Goal: Information Seeking & Learning: Check status

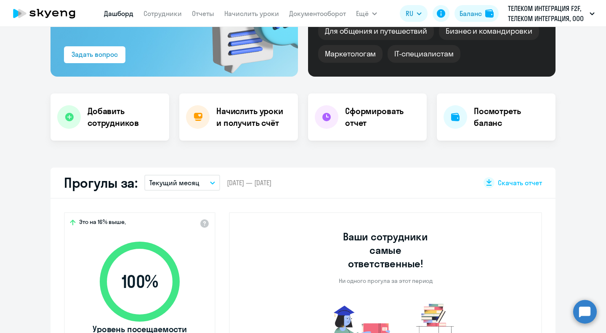
scroll to position [168, 0]
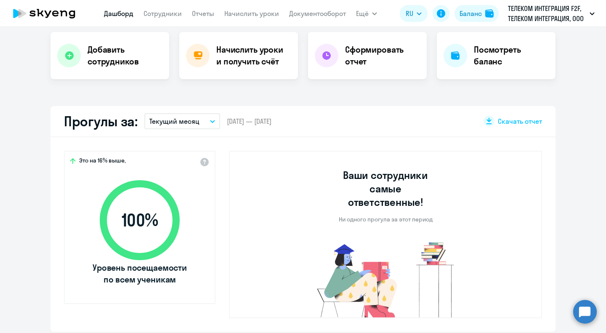
select select "30"
click at [505, 117] on span "Скачать отчет" at bounding box center [520, 121] width 44 height 9
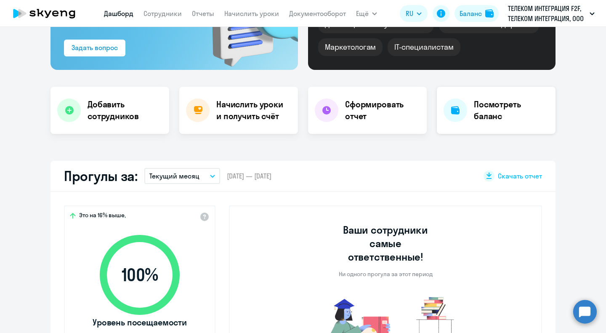
scroll to position [42, 0]
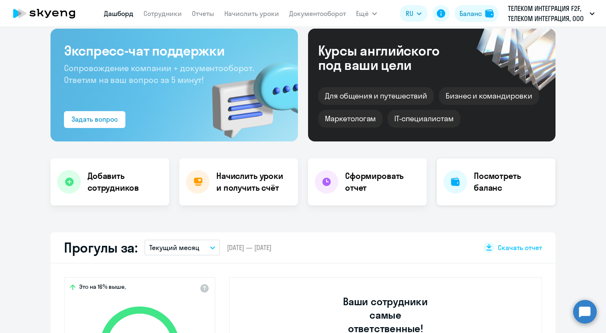
click at [485, 190] on h4 "Посмотреть баланс" at bounding box center [511, 182] width 75 height 24
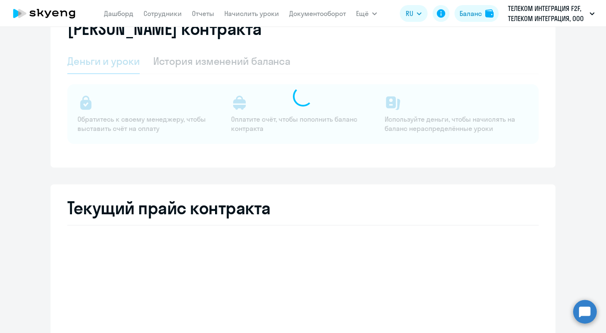
select select "english_adult_not_native_speaker"
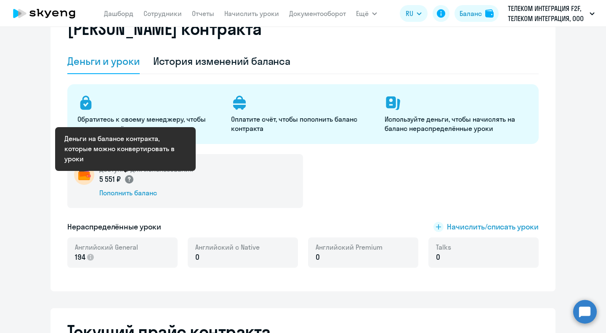
click at [128, 180] on circle at bounding box center [129, 179] width 8 height 8
click at [125, 178] on circle at bounding box center [129, 179] width 8 height 8
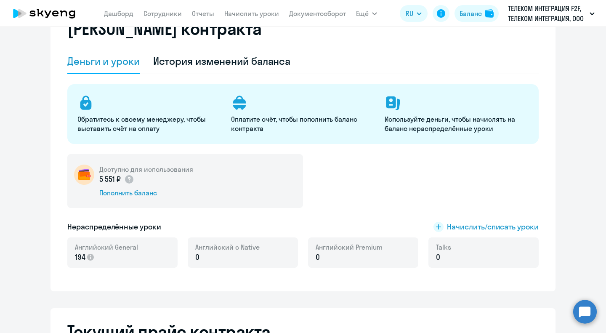
click at [104, 180] on p "5 551 ₽" at bounding box center [116, 179] width 35 height 11
click at [138, 191] on div "Пополнить баланс" at bounding box center [146, 192] width 94 height 9
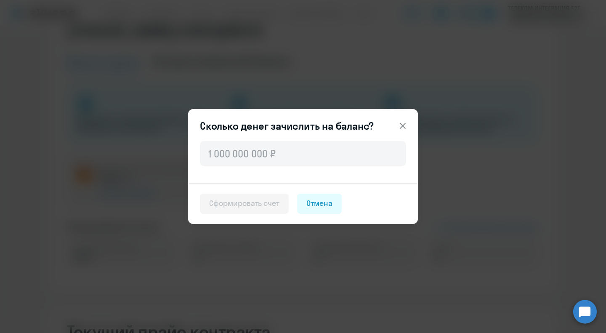
click at [403, 123] on icon at bounding box center [402, 126] width 10 height 10
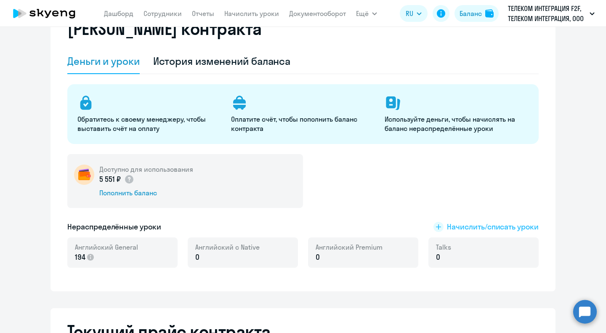
click at [437, 226] on rect at bounding box center [438, 227] width 10 height 10
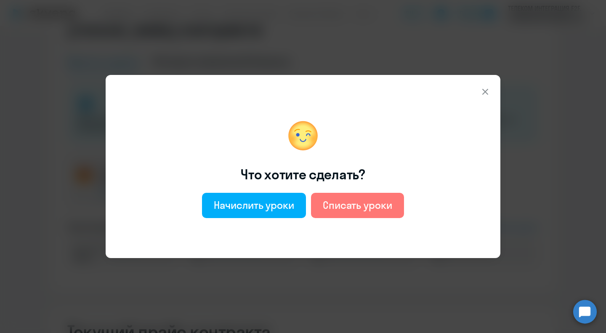
click at [490, 87] on button at bounding box center [485, 91] width 17 height 17
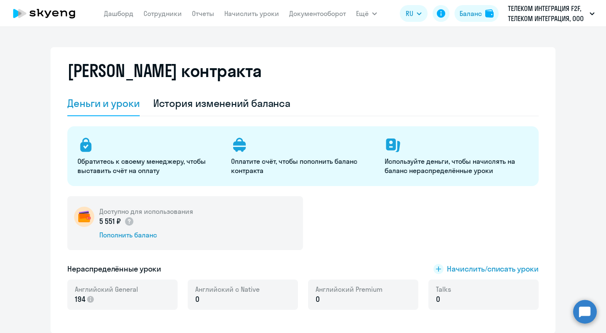
drag, startPoint x: 108, startPoint y: 220, endPoint x: 330, endPoint y: 220, distance: 222.5
click at [334, 219] on div "Доступно для использования 5 551 ₽ Пополнить баланс" at bounding box center [302, 223] width 471 height 54
click at [127, 220] on icon at bounding box center [128, 221] width 3 height 5
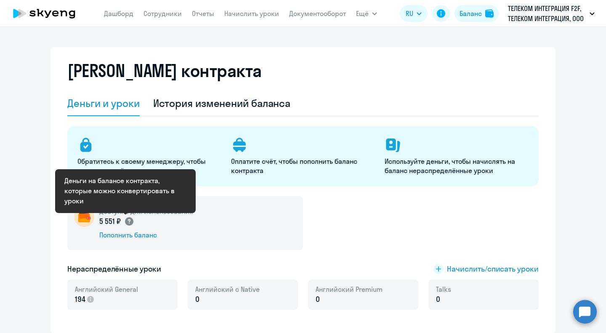
click at [125, 222] on circle at bounding box center [129, 221] width 8 height 8
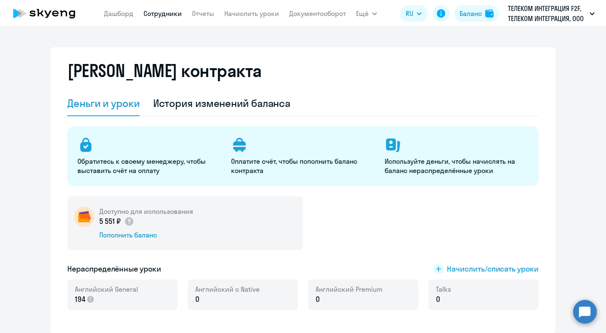
click at [161, 15] on link "Сотрудники" at bounding box center [162, 13] width 38 height 8
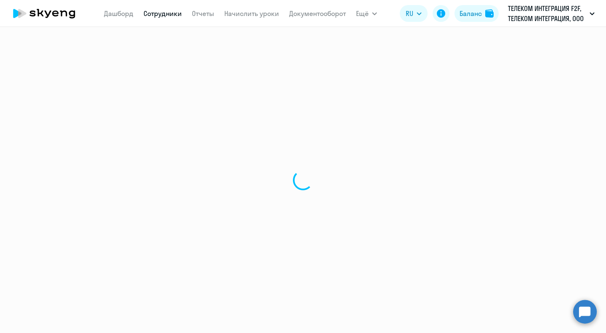
select select "30"
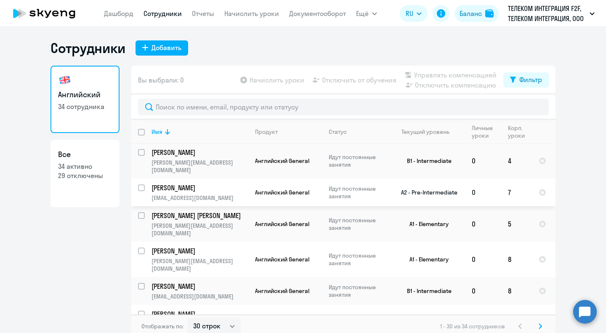
scroll to position [42, 0]
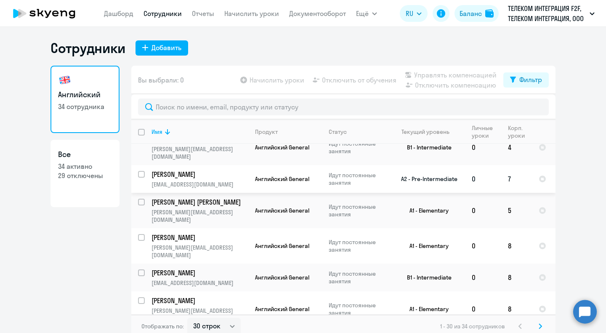
click at [203, 170] on p "[PERSON_NAME]" at bounding box center [198, 174] width 95 height 9
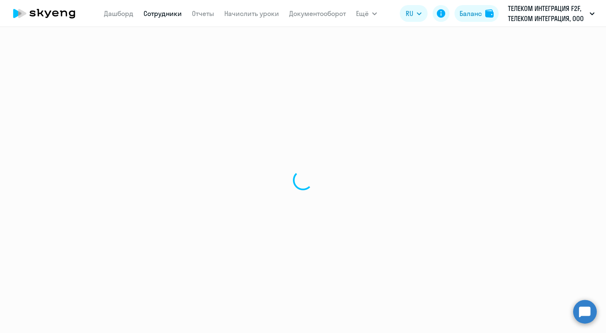
select select "english"
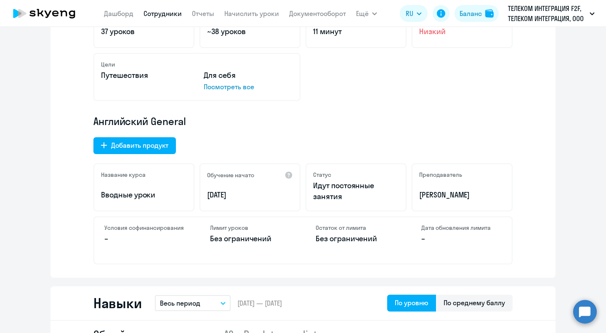
scroll to position [379, 0]
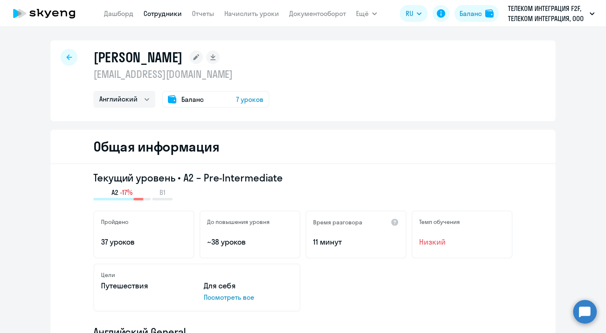
select select "30"
